Goal: Information Seeking & Learning: Learn about a topic

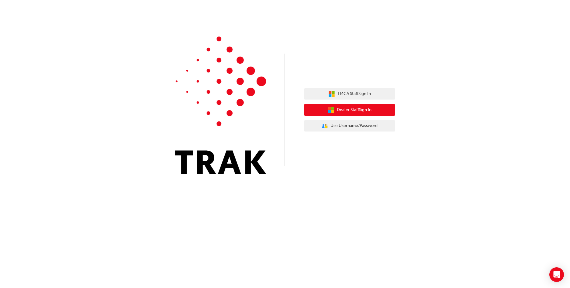
click at [357, 108] on span "Dealer Staff Sign In" at bounding box center [354, 109] width 35 height 7
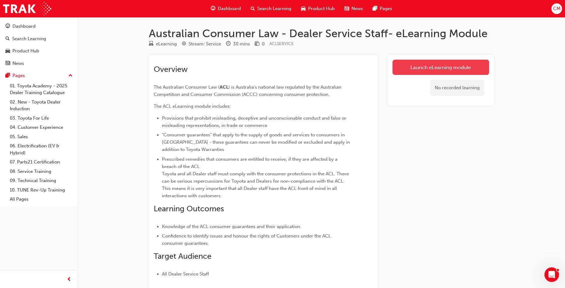
click at [428, 65] on link "Launch eLearning module" at bounding box center [441, 67] width 97 height 15
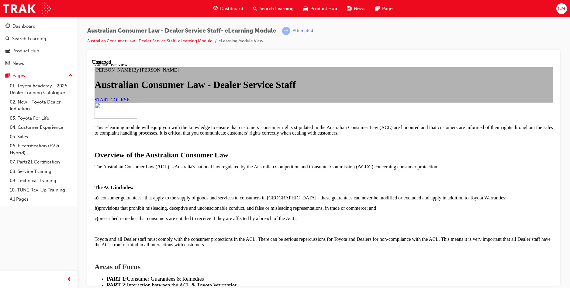
click at [129, 102] on span "START COURSE" at bounding box center [112, 99] width 35 height 5
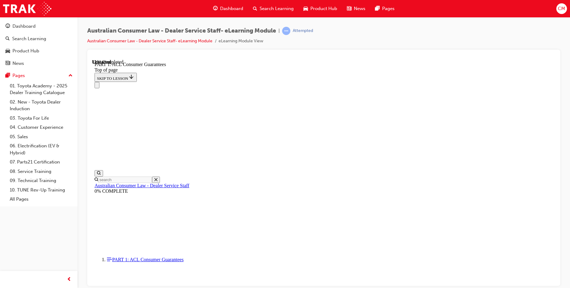
scroll to position [1000, 0]
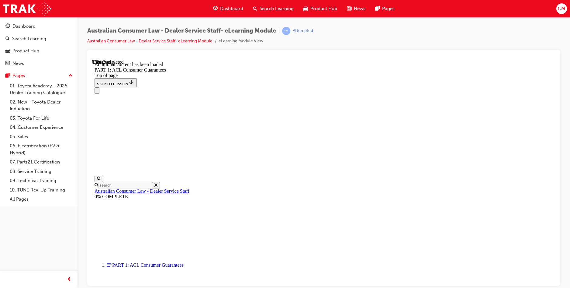
scroll to position [1161, 0]
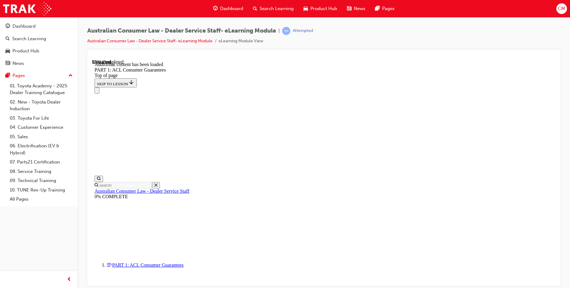
scroll to position [1826, 0]
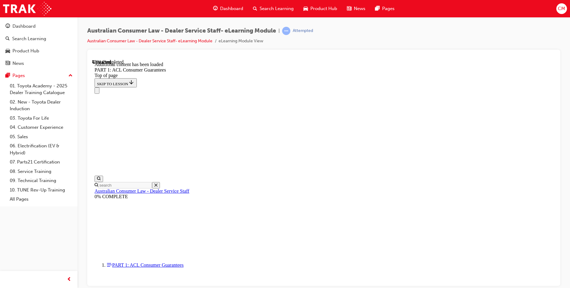
scroll to position [2355, 0]
